Goal: Communication & Community: Participate in discussion

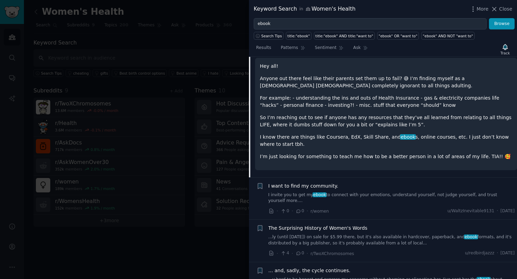
scroll to position [205, 0]
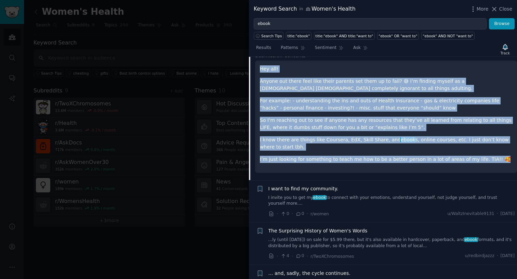
drag, startPoint x: 494, startPoint y: 153, endPoint x: 258, endPoint y: 62, distance: 253.2
click at [258, 62] on div "Hey all! Anyone out there feel like their parents set them up to fail? 😅 I’m fi…" at bounding box center [386, 117] width 262 height 112
copy div "Hey all! Anyone out there feel like their parents set them up to fail? 😅 I’m fi…"
click at [307, 46] on span "Copy" at bounding box center [307, 45] width 10 height 7
copy div "Hey all! Anyone out there feel like their parents set them up to fail? 😅 I’m fi…"
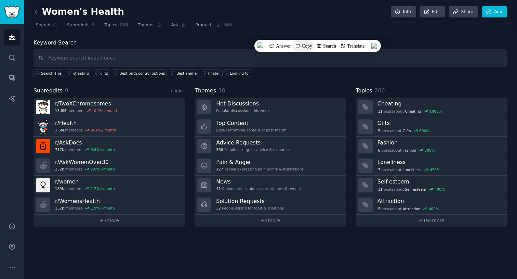
click at [306, 47] on span "Copy" at bounding box center [307, 45] width 10 height 7
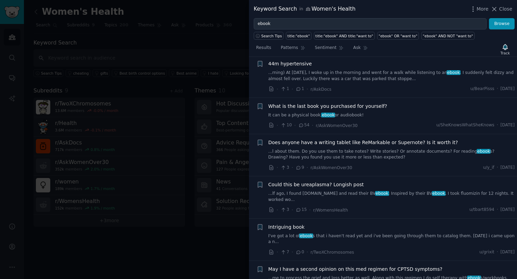
scroll to position [458, 0]
click at [342, 189] on link "...lf ago, I found [DOMAIN_NAME] and read their BV ebook . Inspired by their BV…" at bounding box center [391, 195] width 247 height 12
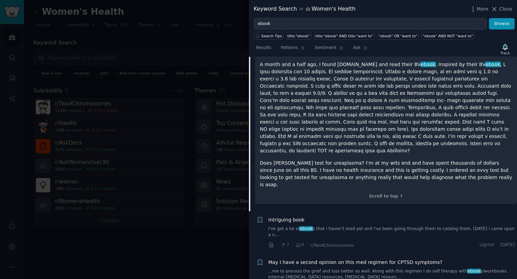
scroll to position [548, 0]
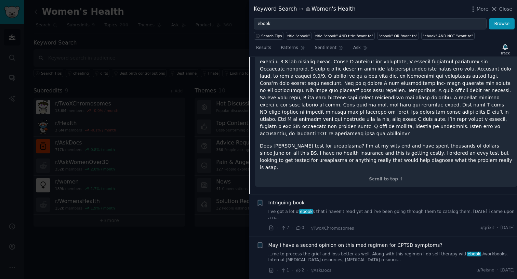
click at [344, 209] on link "I've got a lot of ebook s that i haven't read yet and i've been going through t…" at bounding box center [391, 215] width 247 height 12
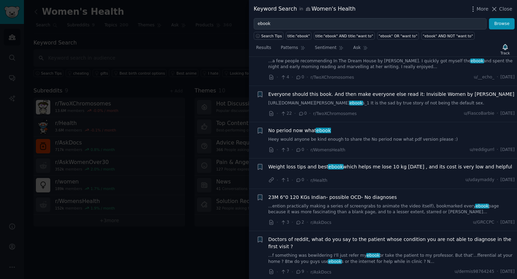
scroll to position [787, 0]
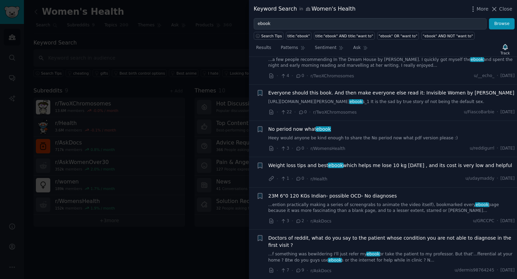
click at [374, 162] on div "Weight loss tips and best ebook which helps me lose 10 kg [DATE] , and its cost…" at bounding box center [391, 167] width 247 height 10
click at [366, 162] on span "Weight loss tips and best ebook which helps me lose 10 kg [DATE] , and its cost…" at bounding box center [390, 165] width 244 height 7
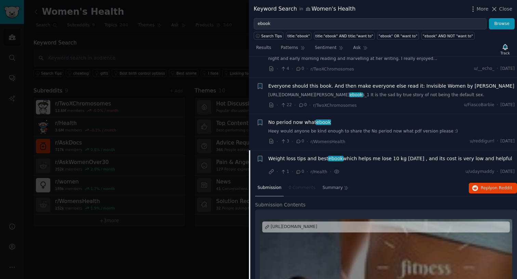
click at [366, 155] on span "Weight loss tips and best ebook which helps me lose 10 kg [DATE] , and its cost…" at bounding box center [390, 158] width 244 height 7
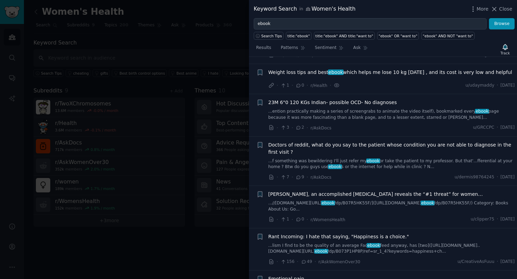
scroll to position [693, 0]
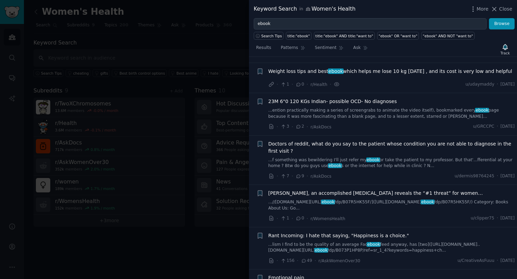
click at [366, 68] on span "Weight loss tips and best ebook which helps me lose 10 kg [DATE] , and its cost…" at bounding box center [390, 71] width 244 height 7
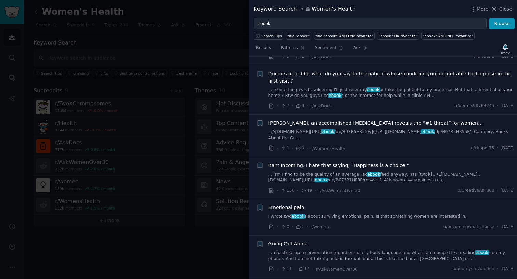
scroll to position [1067, 0]
click at [363, 69] on span "Doctors of reddit, what do you say to the patient whose condition you are not a…" at bounding box center [391, 76] width 247 height 14
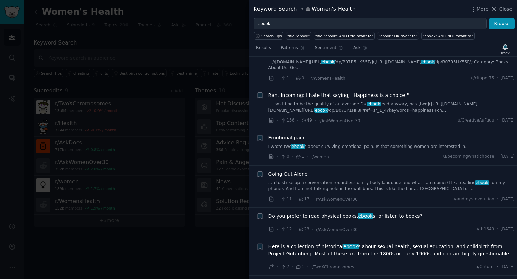
scroll to position [1032, 0]
click at [318, 91] on span "Rant Incoming: I hate that saying, "Happiness is a choice."" at bounding box center [338, 94] width 141 height 7
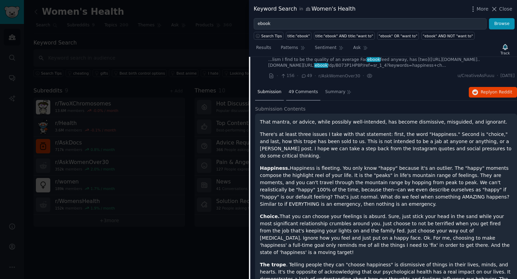
scroll to position [872, 0]
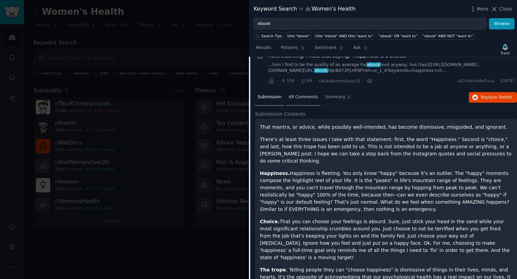
click at [307, 94] on span "49 Comments" at bounding box center [303, 97] width 29 height 6
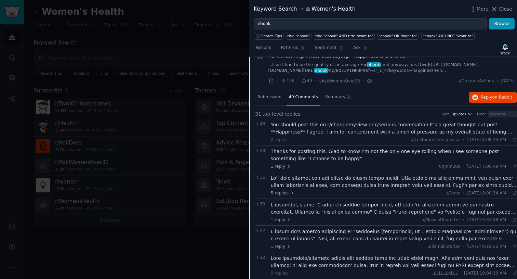
click at [314, 125] on div "You should post this on r/changemyview or r/serious conversation It’s a great t…" at bounding box center [394, 128] width 247 height 14
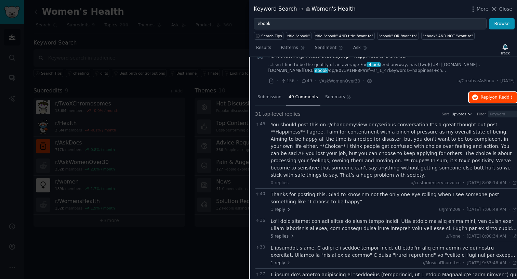
click at [483, 92] on button "Reply on Reddit" at bounding box center [493, 97] width 48 height 11
